Goal: Browse casually

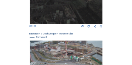
scroll to position [250, 0]
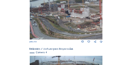
drag, startPoint x: 44, startPoint y: 12, endPoint x: 77, endPoint y: 20, distance: 33.7
click at [77, 20] on img at bounding box center [66, 19] width 73 height 41
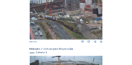
drag, startPoint x: 44, startPoint y: 18, endPoint x: 76, endPoint y: 25, distance: 33.4
click at [75, 24] on img at bounding box center [66, 19] width 73 height 41
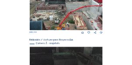
scroll to position [124, 0]
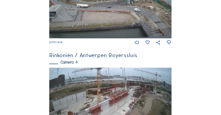
scroll to position [430, 0]
